Goal: Task Accomplishment & Management: Manage account settings

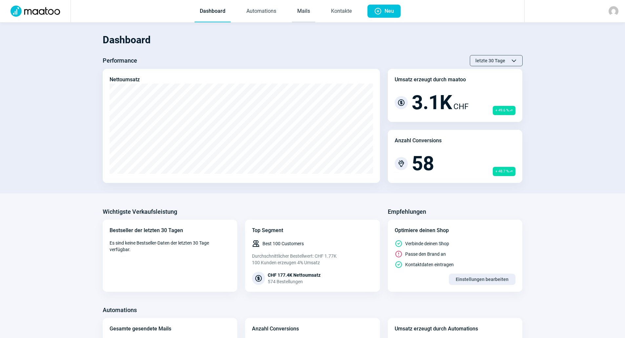
click at [304, 12] on link "Mails" at bounding box center [303, 12] width 23 height 22
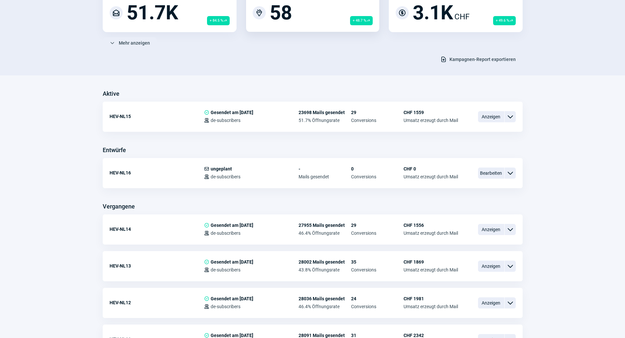
scroll to position [98, 0]
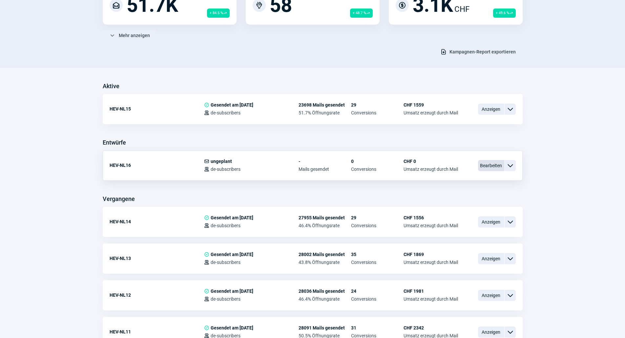
click at [488, 167] on span "Bearbeiten" at bounding box center [491, 165] width 26 height 11
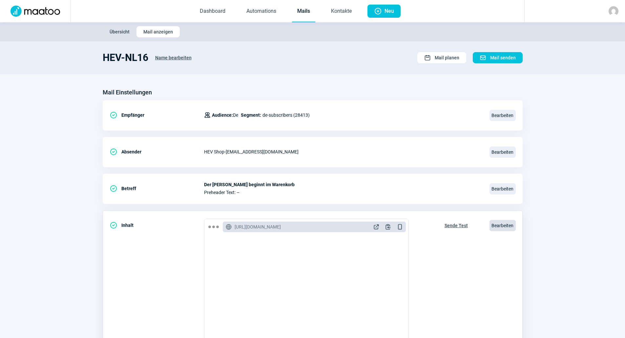
click at [503, 227] on span "Bearbeiten" at bounding box center [503, 225] width 26 height 11
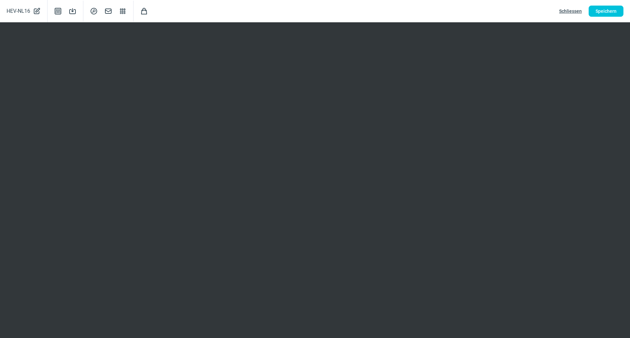
drag, startPoint x: 620, startPoint y: 11, endPoint x: 553, endPoint y: 20, distance: 67.3
click at [619, 11] on button "Speichern" at bounding box center [606, 11] width 35 height 11
click at [566, 9] on span "Schliessen" at bounding box center [570, 11] width 23 height 11
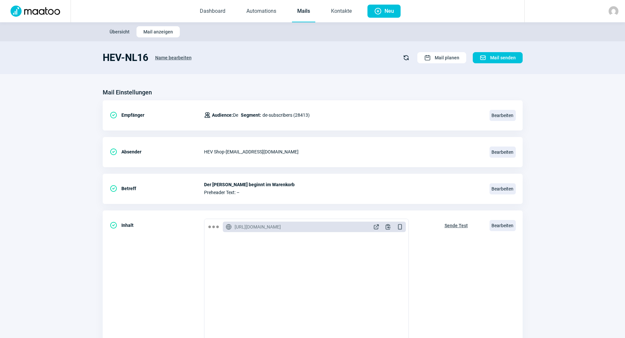
click at [303, 9] on link "Mails" at bounding box center [303, 12] width 23 height 22
